Goal: Task Accomplishment & Management: Use online tool/utility

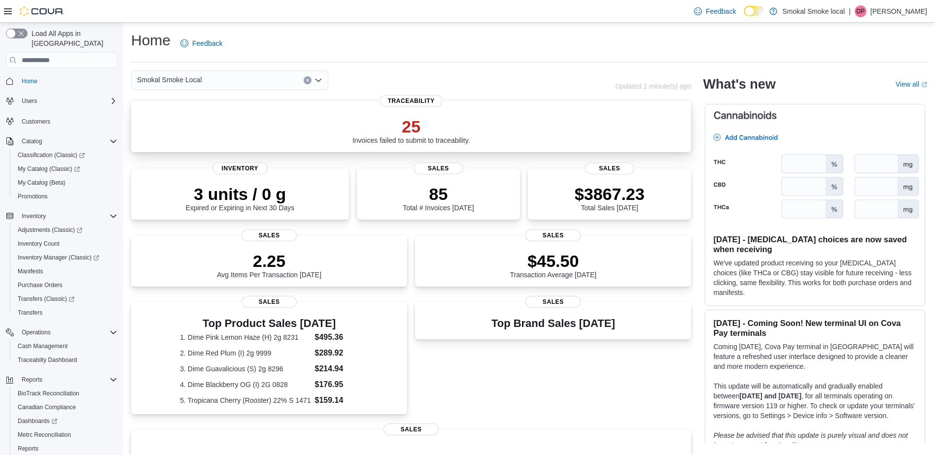
click at [416, 128] on p "25" at bounding box center [411, 127] width 118 height 20
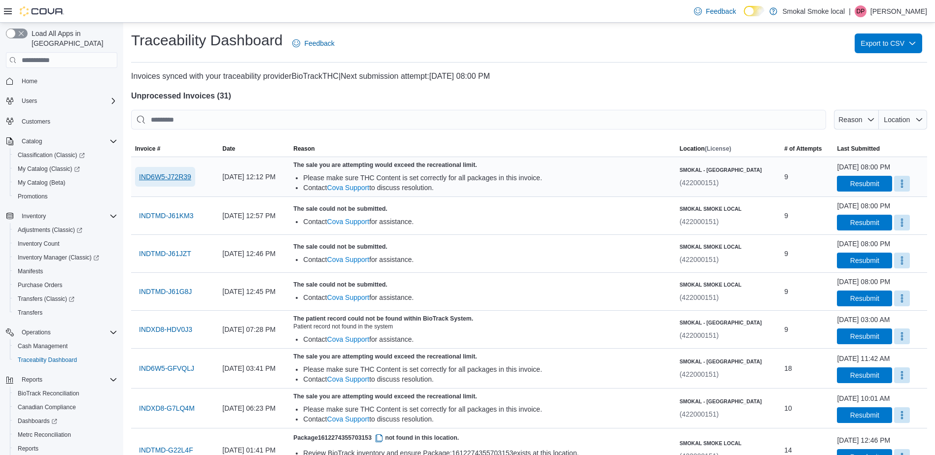
click at [163, 177] on span "IND6W5-J72R39" at bounding box center [165, 177] width 52 height 10
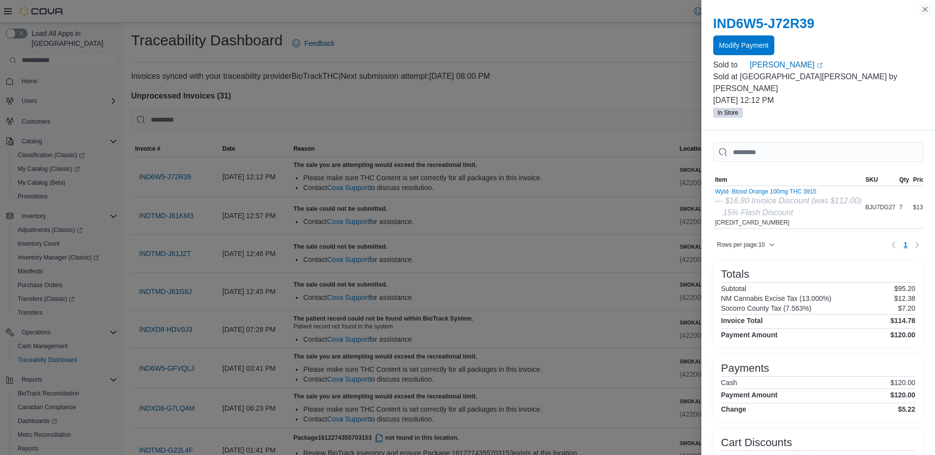
click at [925, 9] on button "Close this dialog" at bounding box center [925, 9] width 12 height 12
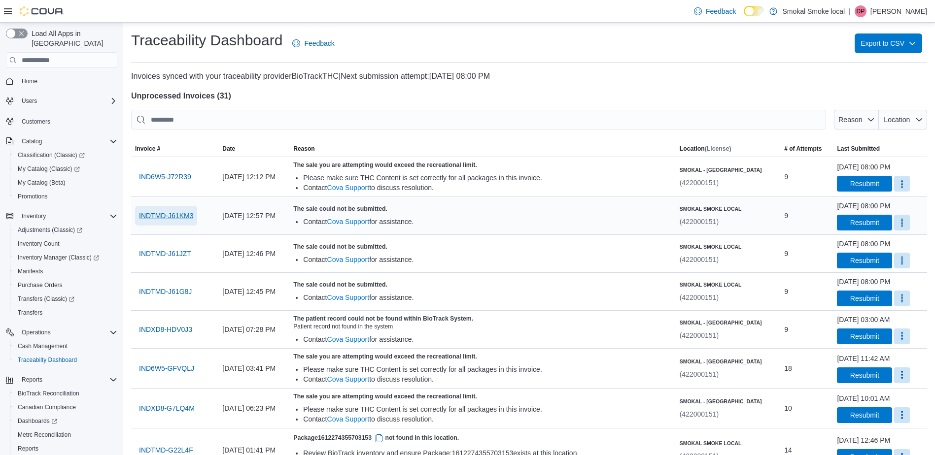
click at [177, 213] on span "INDTMD-J61KM3" at bounding box center [166, 216] width 54 height 10
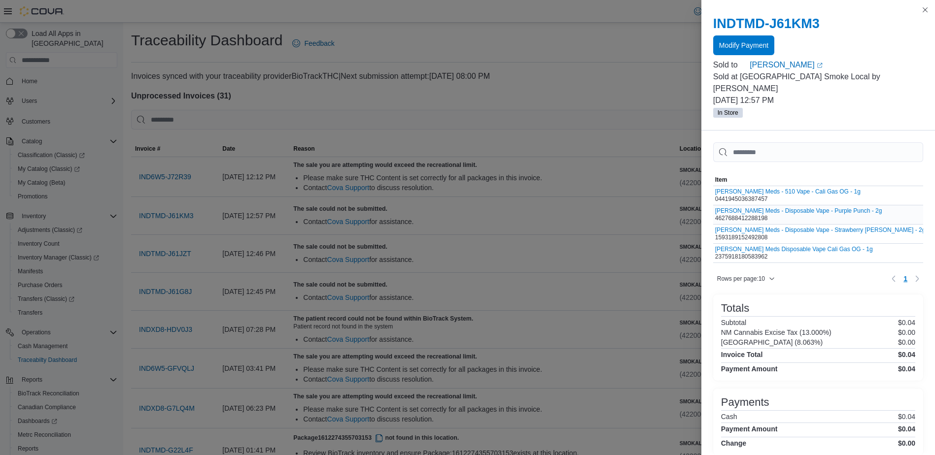
scroll to position [0, 29]
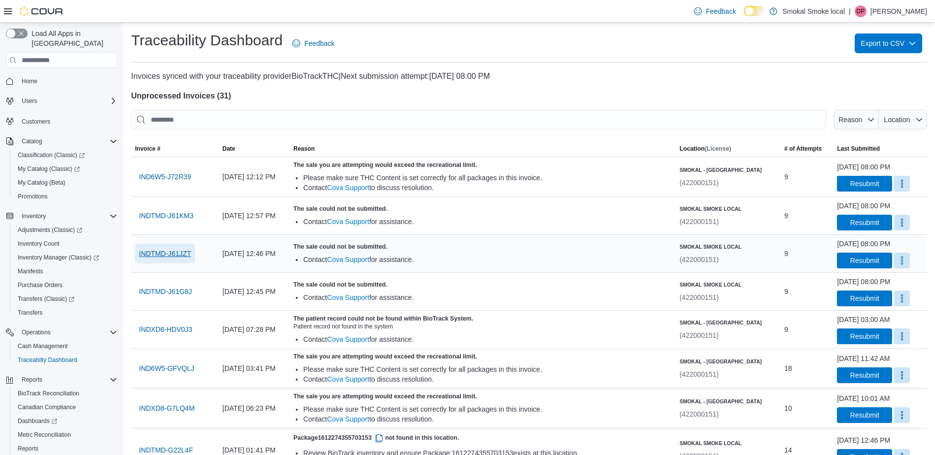
click at [180, 245] on span "INDTMD-J61JZT" at bounding box center [165, 254] width 52 height 20
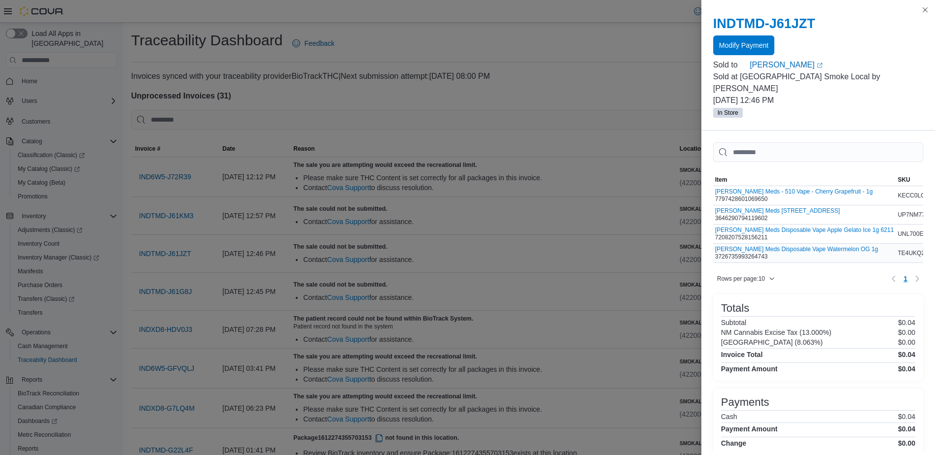
scroll to position [0, 28]
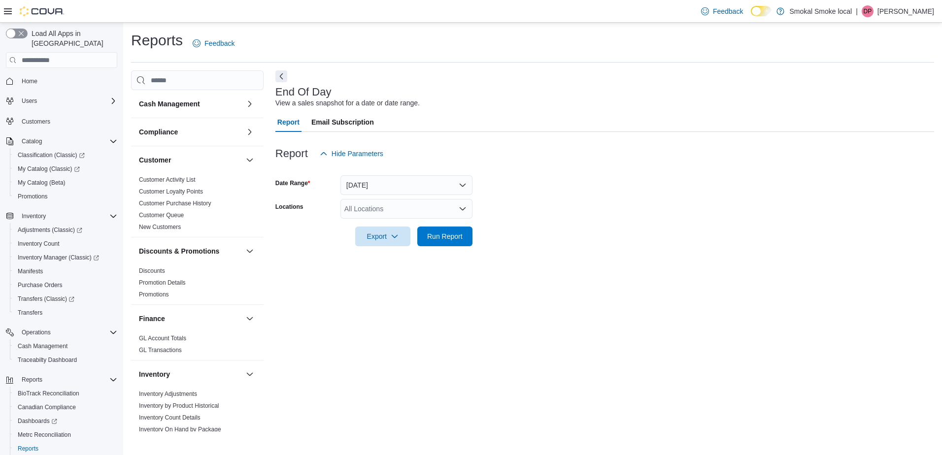
click at [419, 206] on div "All Locations" at bounding box center [406, 209] width 132 height 20
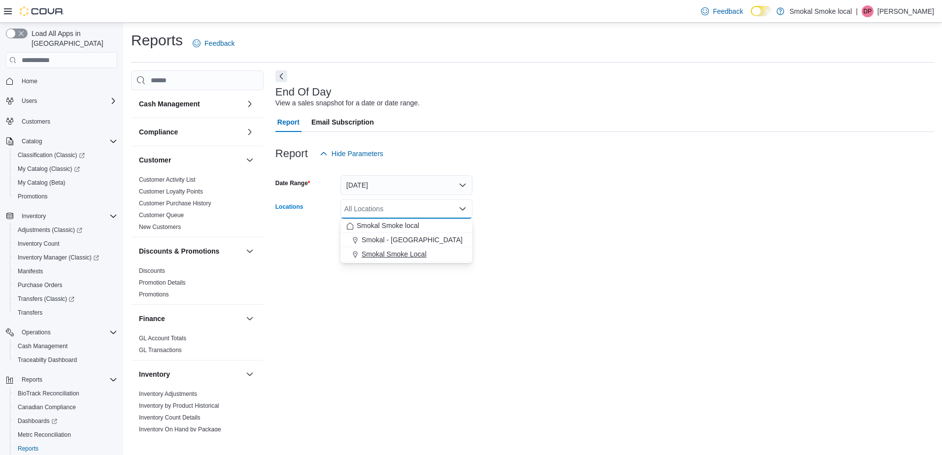
click at [430, 251] on div "Smokal Smoke Local" at bounding box center [406, 254] width 120 height 10
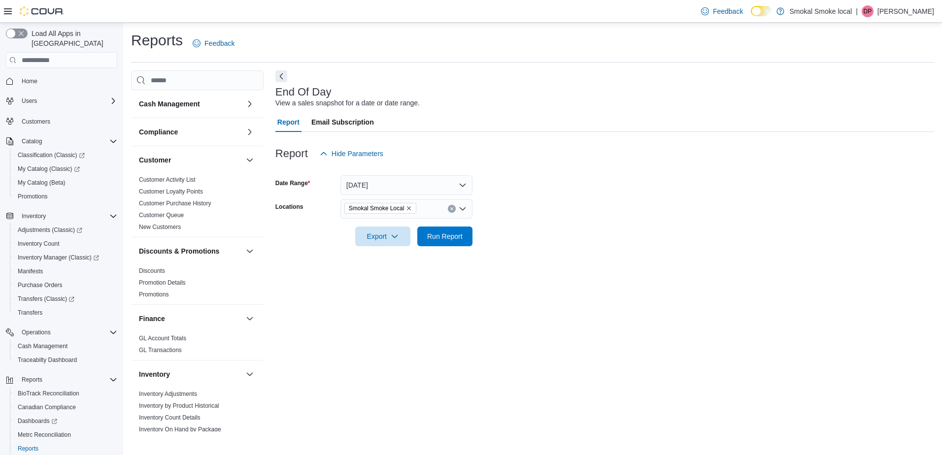
click at [512, 267] on div "End Of Day View a sales snapshot for a date or date range. Report Email Subscri…" at bounding box center [604, 250] width 659 height 361
click at [494, 264] on div "End Of Day View a sales snapshot for a date or date range. Report Email Subscri…" at bounding box center [604, 250] width 659 height 361
click at [426, 238] on span "Run Report" at bounding box center [444, 236] width 43 height 20
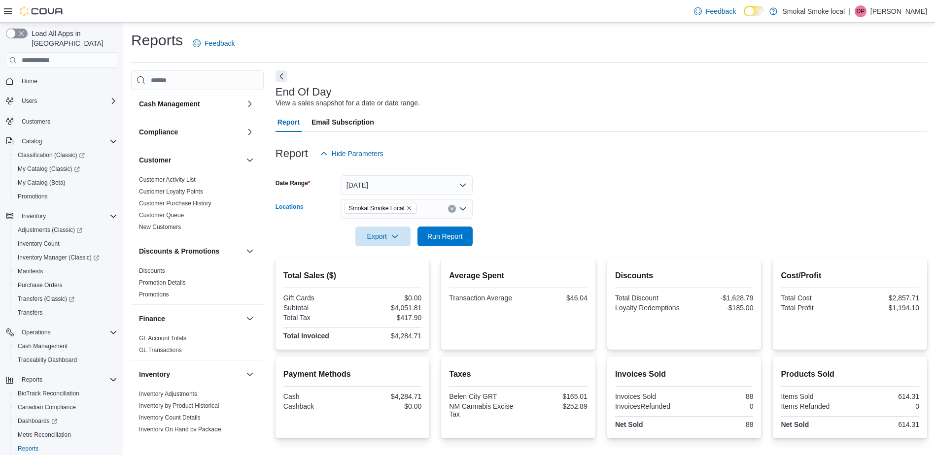
click at [427, 207] on div "Smokal Smoke Local" at bounding box center [406, 209] width 132 height 20
click at [403, 241] on span "Smokal - [GEOGRAPHIC_DATA]" at bounding box center [412, 240] width 101 height 10
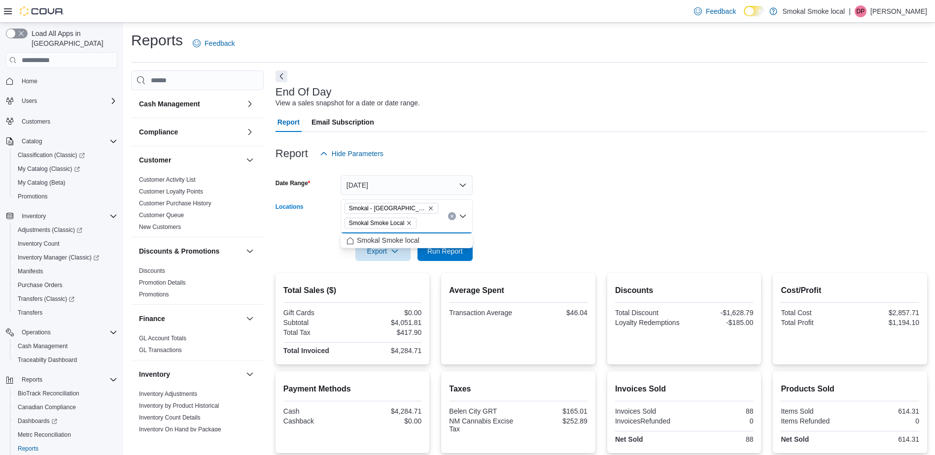
click at [404, 205] on span "Smokal - [GEOGRAPHIC_DATA]" at bounding box center [391, 208] width 94 height 11
click at [406, 219] on span "Smokal Smoke Local" at bounding box center [381, 223] width 64 height 10
click at [408, 223] on icon "Remove Smokal Smoke Local from selection in this group" at bounding box center [409, 223] width 6 height 6
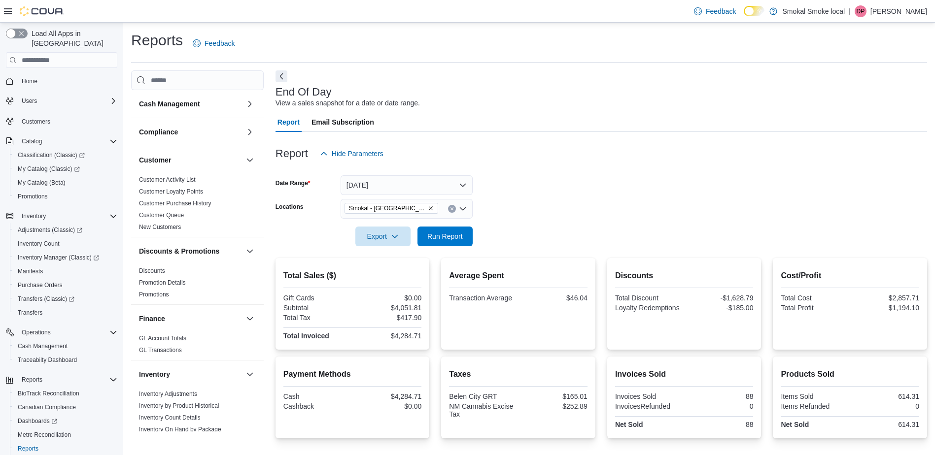
click at [508, 256] on div at bounding box center [600, 252] width 651 height 12
click at [441, 239] on span "Run Report" at bounding box center [444, 236] width 35 height 10
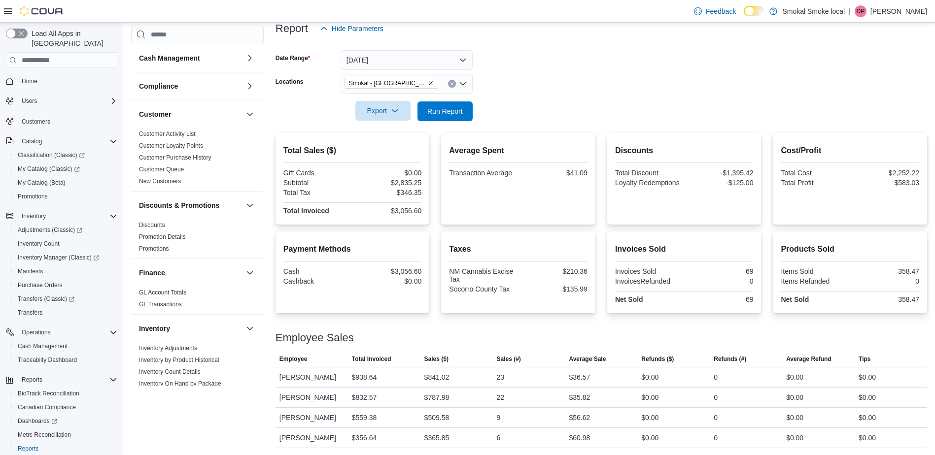
scroll to position [123, 0]
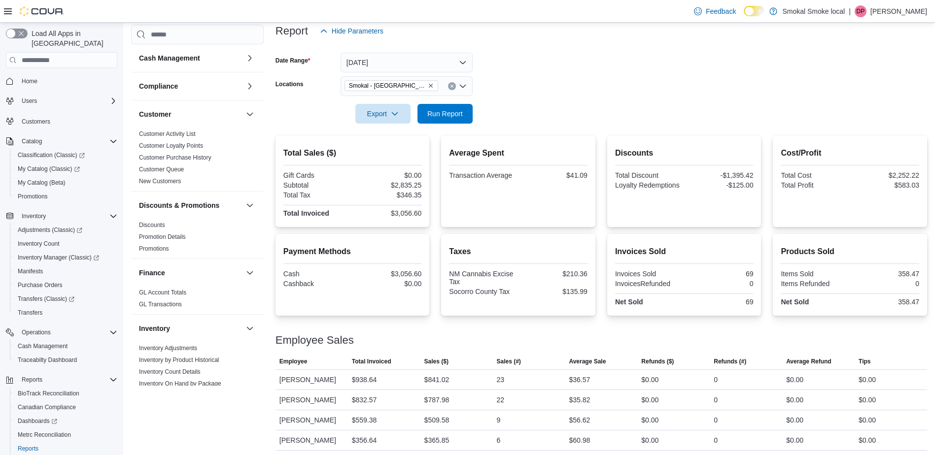
click at [453, 86] on icon "Clear input" at bounding box center [451, 86] width 2 height 2
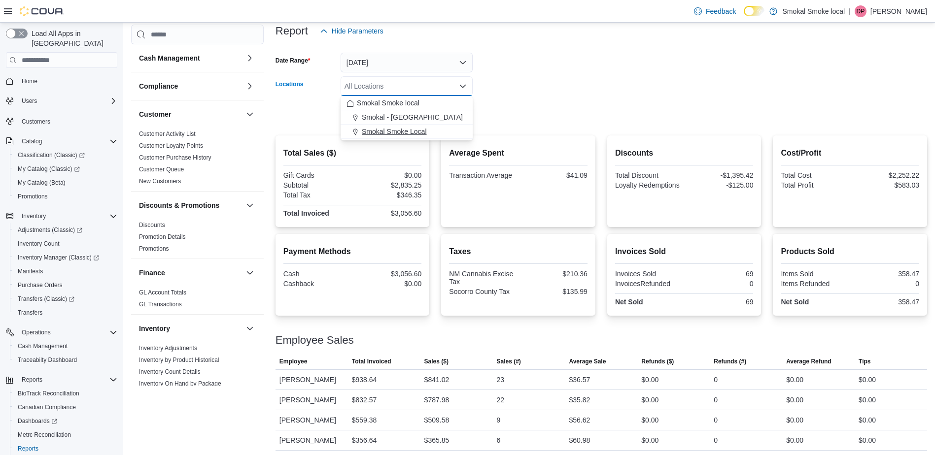
click at [423, 131] on span "Smokal Smoke Local" at bounding box center [394, 132] width 65 height 10
click at [538, 122] on form "Date Range Today Locations Smokal Smoke Local Combo box. Selected. Smokal Smoke…" at bounding box center [600, 82] width 651 height 83
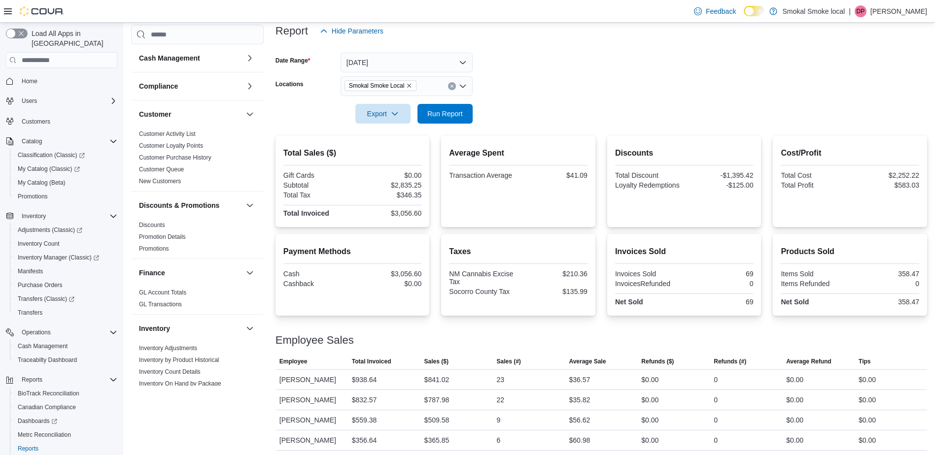
click at [532, 122] on form "Date Range Today Locations Smokal Smoke Local Export Run Report" at bounding box center [600, 82] width 651 height 83
click at [479, 117] on form "Date Range Today Locations Smokal Smoke Local Export Run Report" at bounding box center [600, 82] width 651 height 83
click at [431, 105] on span "Run Report" at bounding box center [444, 113] width 43 height 20
